Goal: Find specific page/section: Find specific page/section

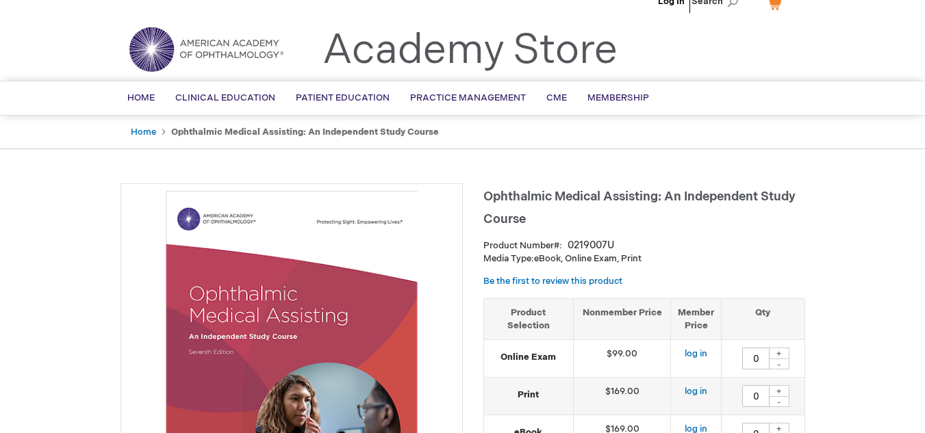
scroll to position [18, 0]
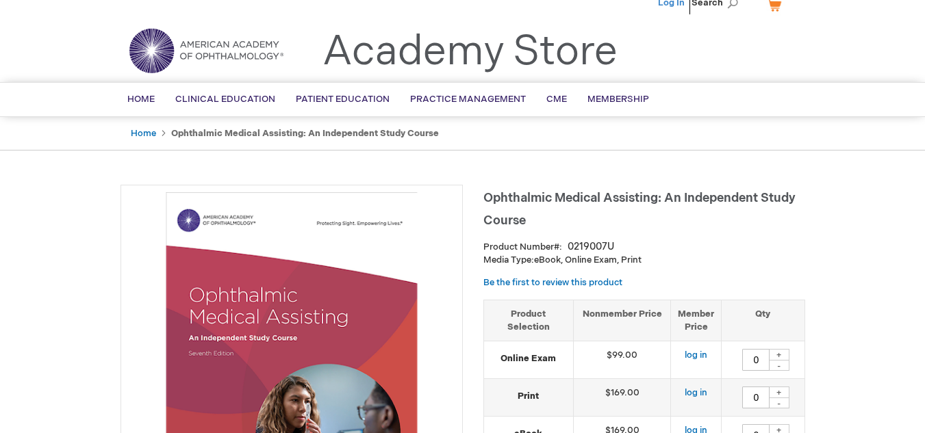
click at [674, 4] on link "Log In" at bounding box center [671, 2] width 27 height 11
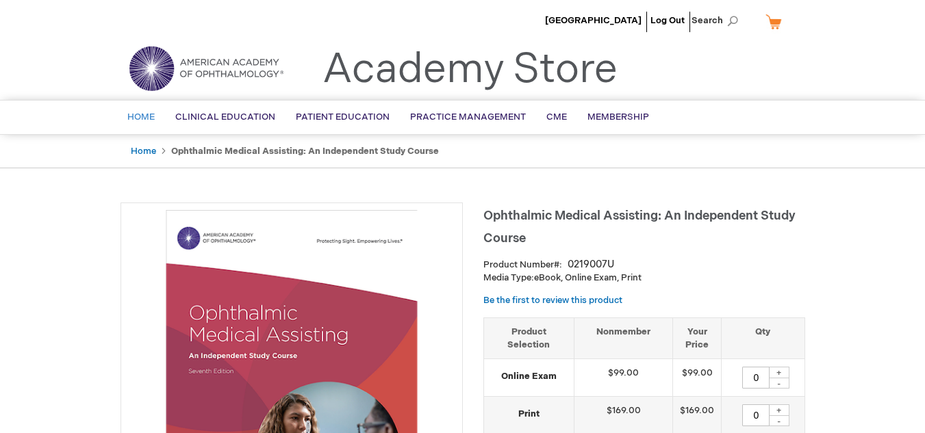
click at [142, 114] on span "Home" at bounding box center [140, 117] width 27 height 11
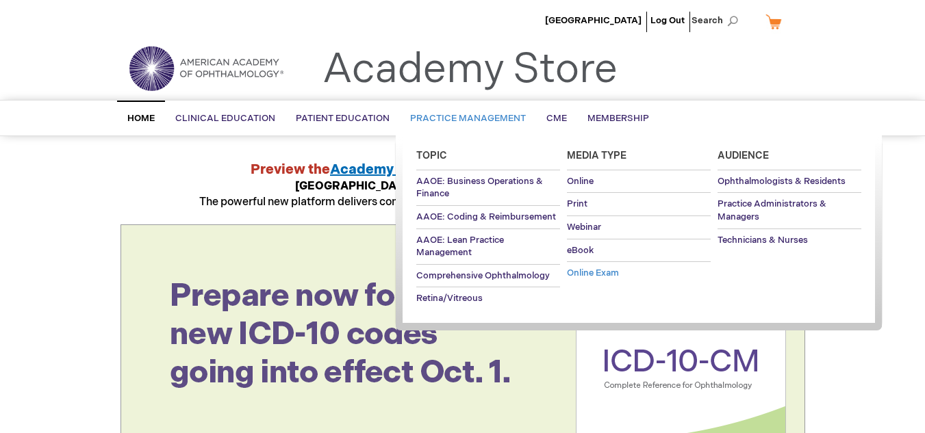
click at [599, 276] on span "Online Exam" at bounding box center [593, 273] width 52 height 11
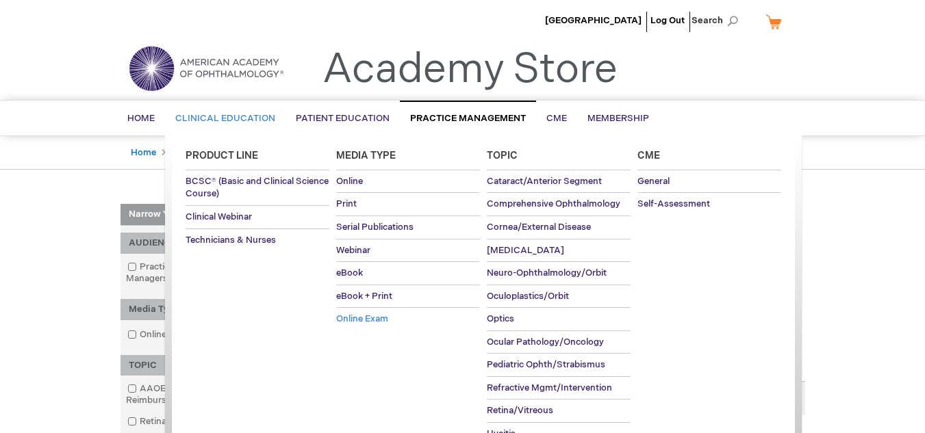
click at [381, 325] on span "Online Exam" at bounding box center [362, 319] width 52 height 11
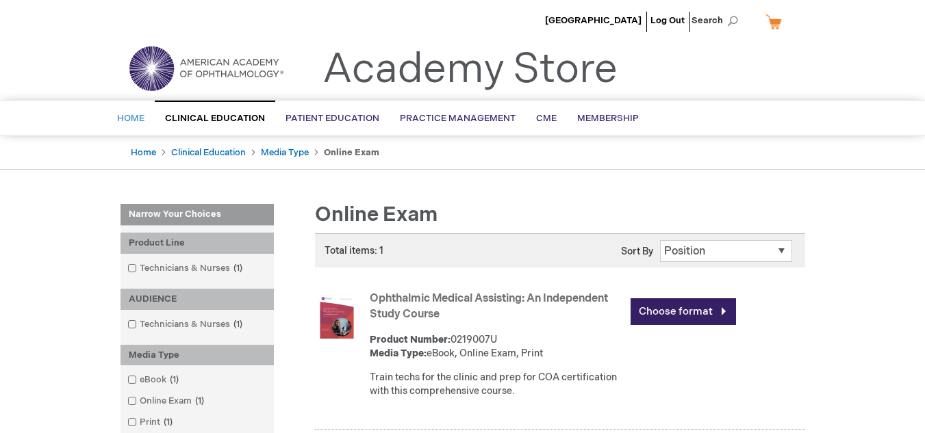
click at [140, 115] on span "Home" at bounding box center [130, 118] width 27 height 11
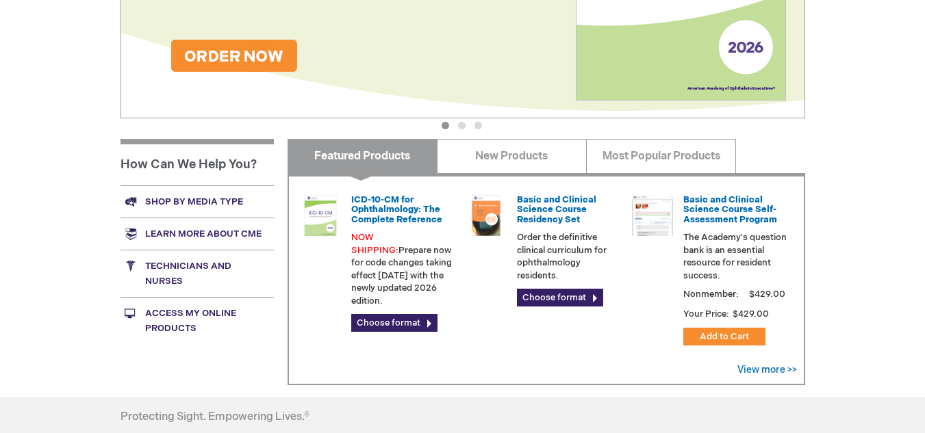
scroll to position [416, 0]
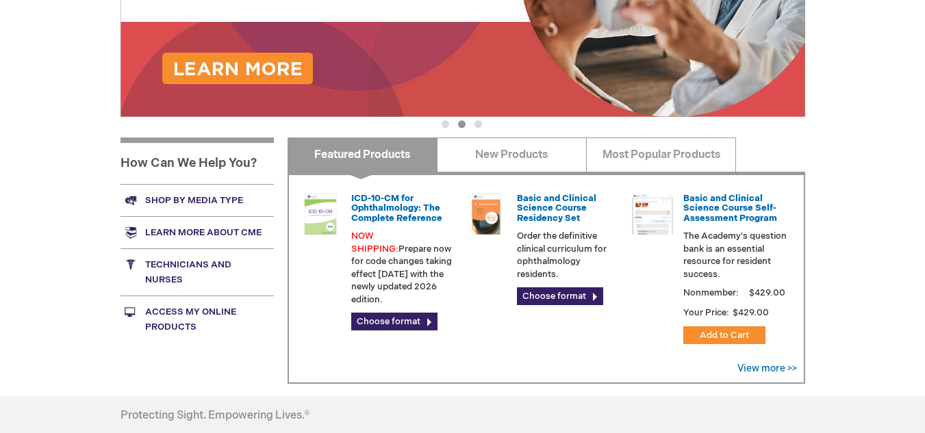
click at [188, 313] on link "Access My Online Products" at bounding box center [197, 319] width 153 height 47
